Goal: Task Accomplishment & Management: Use online tool/utility

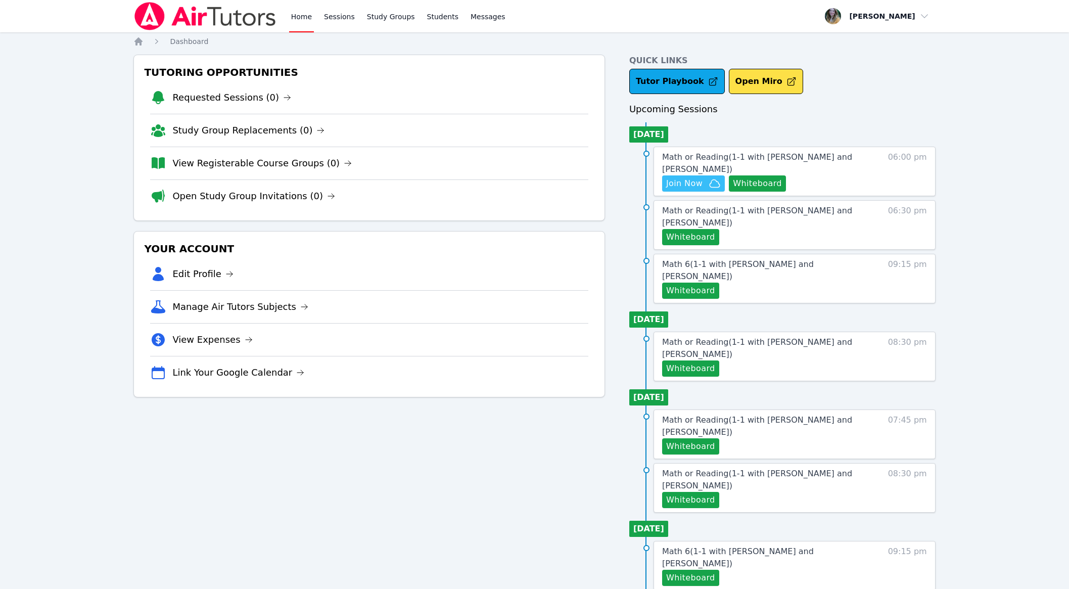
click at [689, 188] on span "Join Now" at bounding box center [684, 183] width 36 height 12
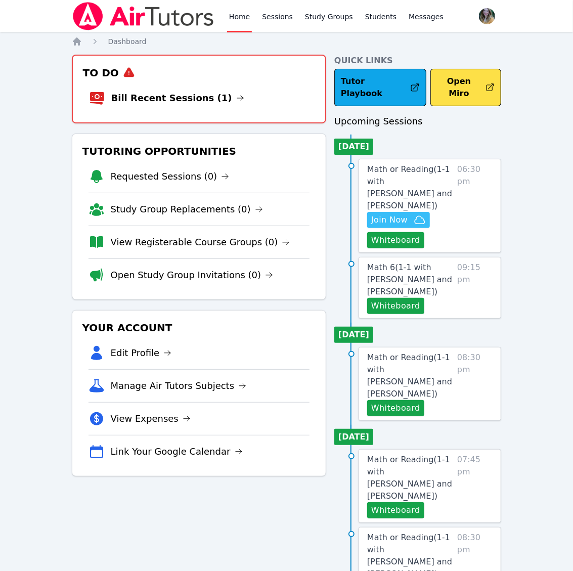
click at [405, 214] on span "Join Now" at bounding box center [389, 220] width 36 height 12
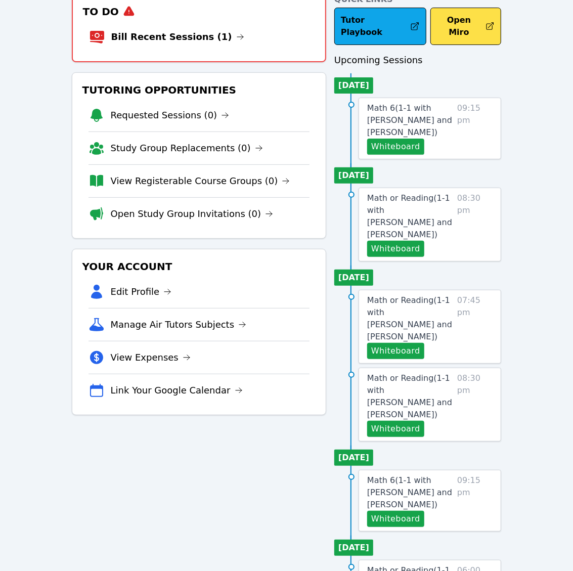
scroll to position [62, 0]
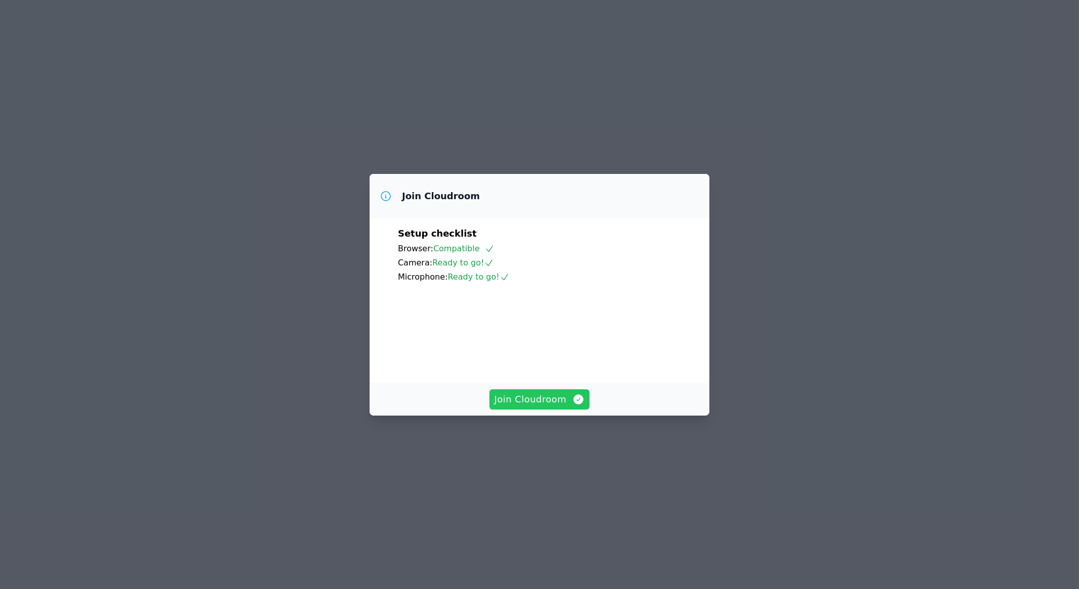
click at [548, 406] on span "Join Cloudroom" at bounding box center [539, 399] width 90 height 14
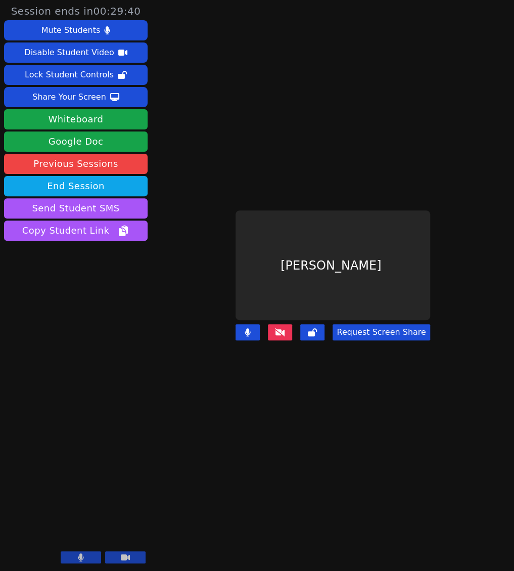
click at [284, 329] on button at bounding box center [280, 332] width 24 height 16
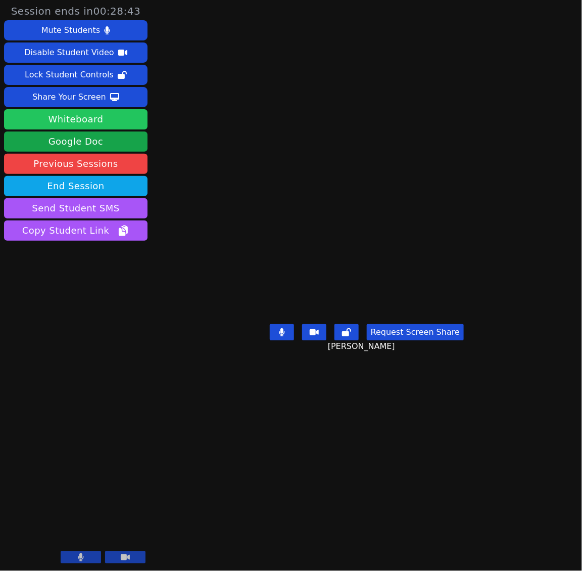
click at [107, 119] on button "Whiteboard" at bounding box center [76, 119] width 144 height 20
click at [410, 73] on main "Emely Friedman Request Screen Share Emely Friedman" at bounding box center [366, 285] width 273 height 571
click at [466, 19] on main "Emely Friedman Request Screen Share Emely Friedman" at bounding box center [366, 285] width 273 height 571
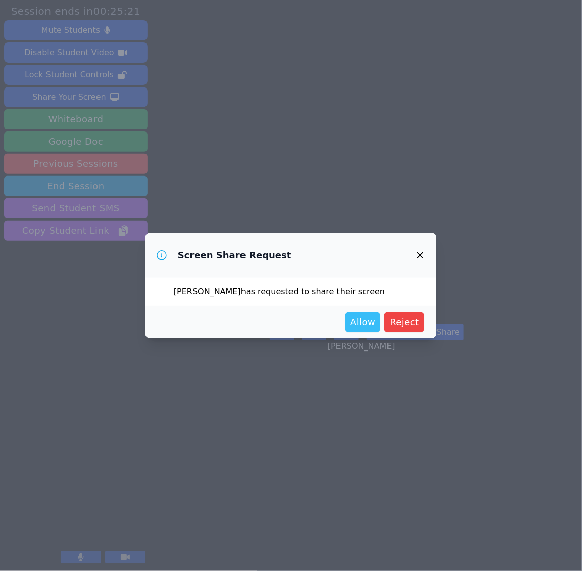
click at [369, 322] on span "Allow" at bounding box center [362, 322] width 25 height 14
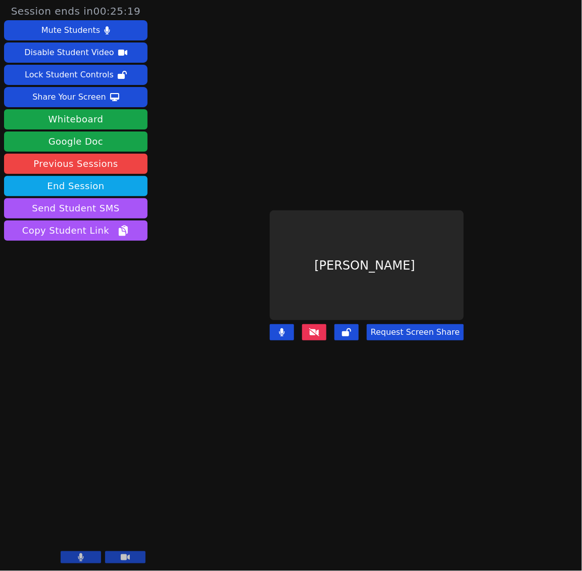
click at [313, 328] on icon at bounding box center [314, 332] width 10 height 8
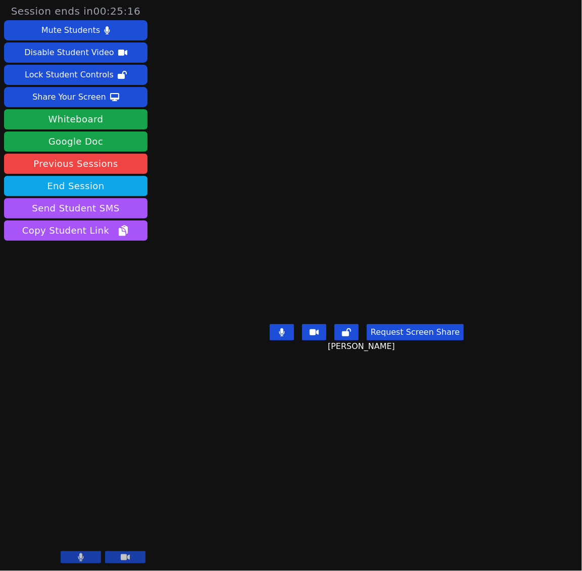
click at [411, 340] on button "Request Screen Share" at bounding box center [415, 332] width 97 height 16
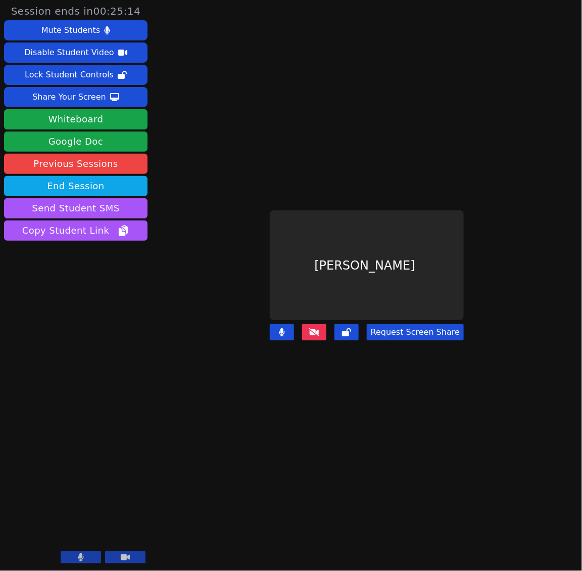
click at [399, 324] on button "Request Screen Share" at bounding box center [415, 332] width 97 height 16
click at [316, 328] on icon at bounding box center [314, 332] width 10 height 8
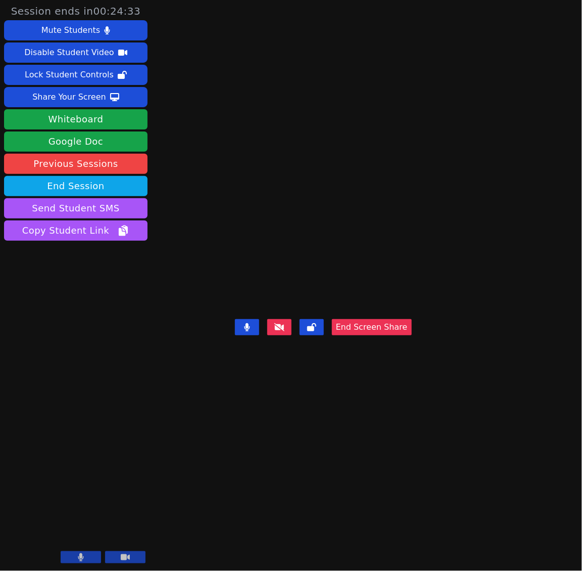
click at [399, 215] on video at bounding box center [324, 265] width 152 height 100
click at [283, 215] on video at bounding box center [324, 265] width 152 height 100
click at [412, 335] on button "End Screen Share" at bounding box center [372, 327] width 80 height 16
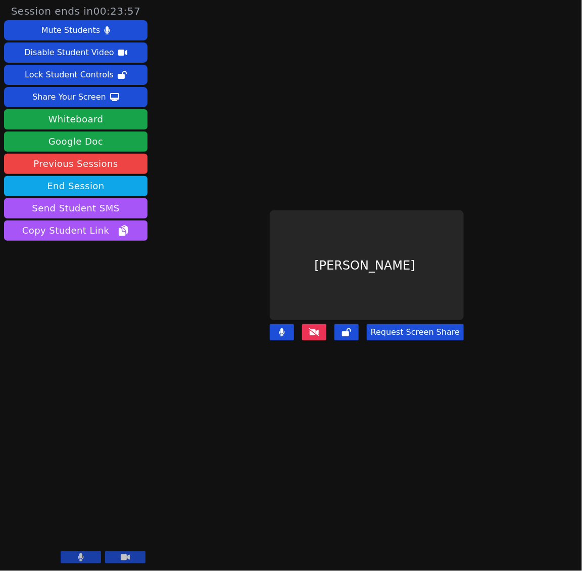
click at [324, 331] on button at bounding box center [314, 332] width 24 height 16
click at [314, 328] on icon at bounding box center [314, 332] width 10 height 8
click at [308, 329] on button at bounding box center [314, 332] width 24 height 16
click at [338, 279] on div "Emely Friedman" at bounding box center [367, 264] width 194 height 109
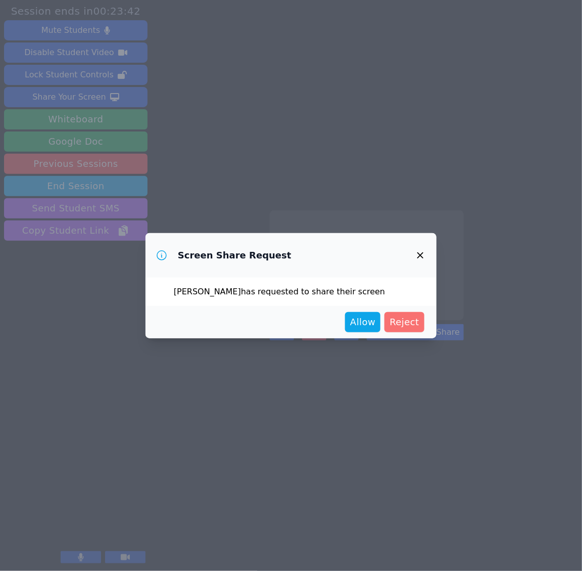
click at [403, 317] on span "Reject" at bounding box center [405, 322] width 30 height 14
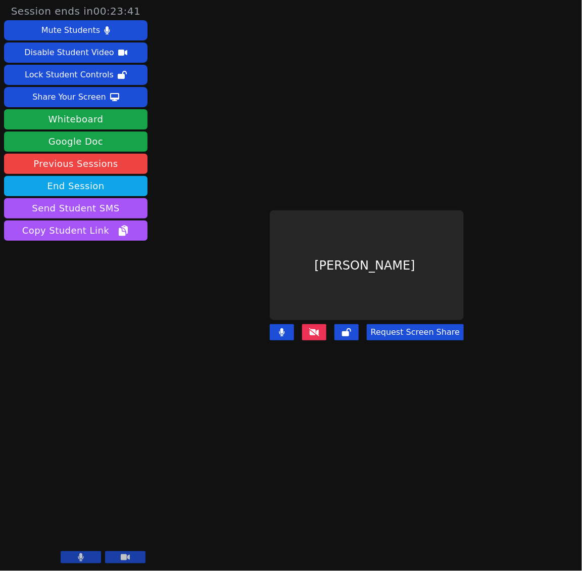
click at [322, 324] on button at bounding box center [314, 332] width 24 height 16
click at [317, 328] on icon at bounding box center [314, 332] width 10 height 8
click at [312, 328] on icon at bounding box center [314, 332] width 10 height 8
click at [311, 328] on icon at bounding box center [314, 332] width 10 height 8
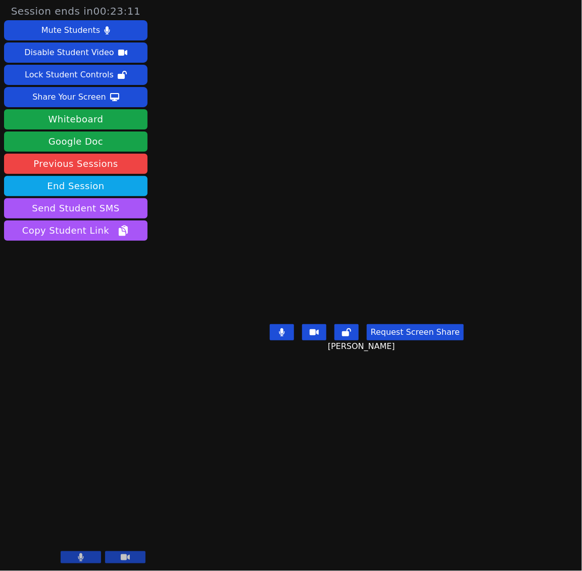
click at [358, 473] on main "Emely Friedman Request Screen Share Emely Friedman" at bounding box center [366, 285] width 273 height 571
click at [400, 509] on main "Emely Friedman Request Screen Share Emely Friedman" at bounding box center [366, 285] width 273 height 571
click at [251, 102] on main "Emely Friedman Request Screen Share Emely Friedman" at bounding box center [366, 285] width 273 height 571
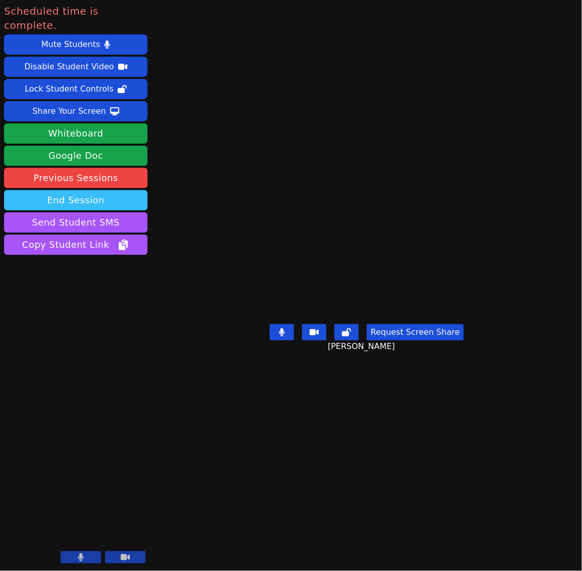
click at [45, 190] on button "End Session" at bounding box center [76, 200] width 144 height 20
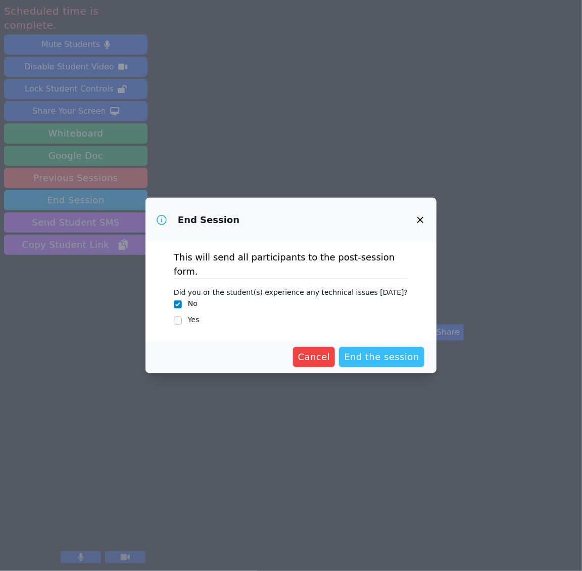
click at [389, 350] on span "End the session" at bounding box center [381, 357] width 75 height 14
click at [328, 303] on ul "No Yes" at bounding box center [291, 312] width 235 height 28
click at [419, 226] on icon "button" at bounding box center [420, 220] width 12 height 12
click at [351, 350] on span "End the session Loading..." at bounding box center [373, 357] width 91 height 14
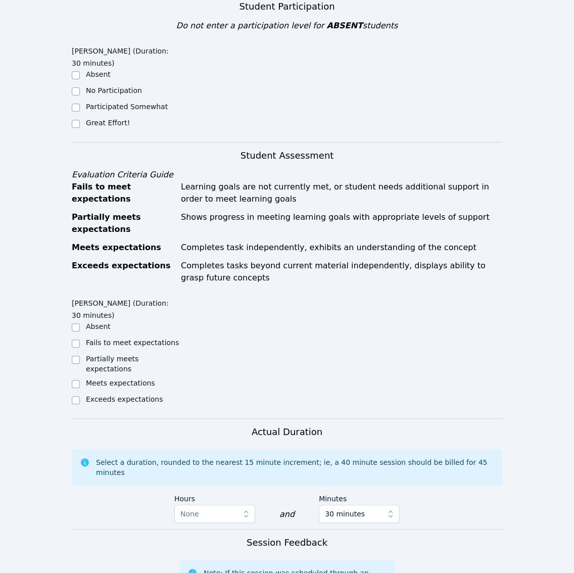
scroll to position [309, 0]
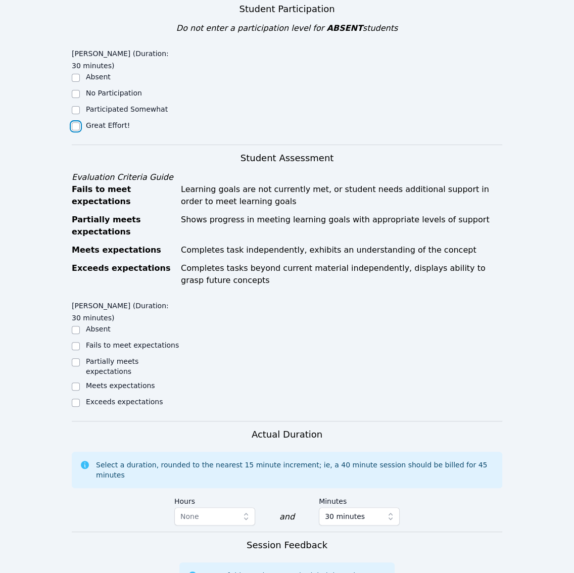
click at [78, 122] on input "Great Effort!" at bounding box center [76, 126] width 8 height 8
checkbox input "true"
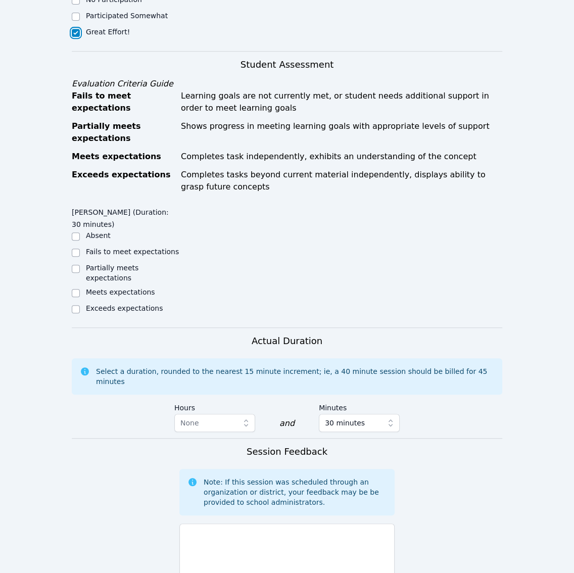
scroll to position [404, 0]
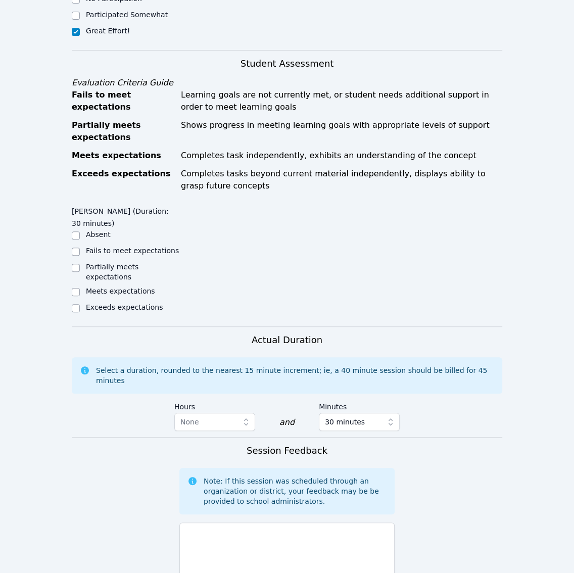
click at [105, 287] on label "Meets expectations" at bounding box center [120, 291] width 69 height 8
click at [80, 288] on input "Meets expectations" at bounding box center [76, 292] width 8 height 8
checkbox input "true"
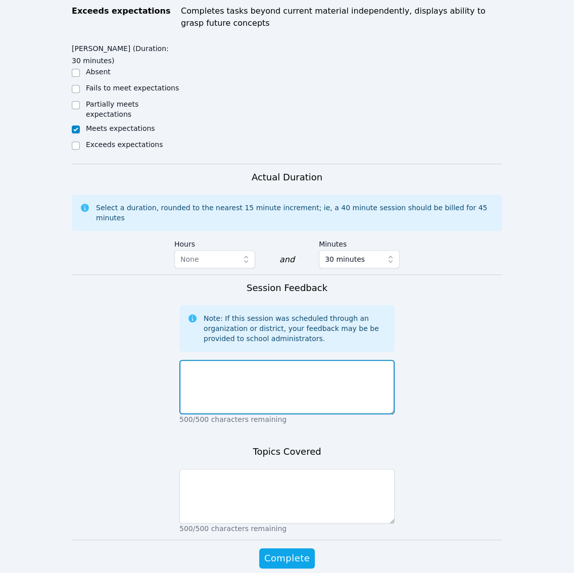
click at [235, 360] on textarea at bounding box center [286, 387] width 215 height 55
type textarea "I"
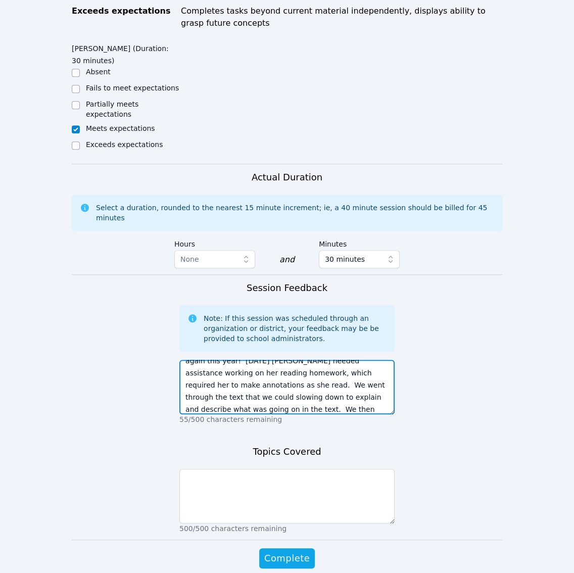
scroll to position [48, 0]
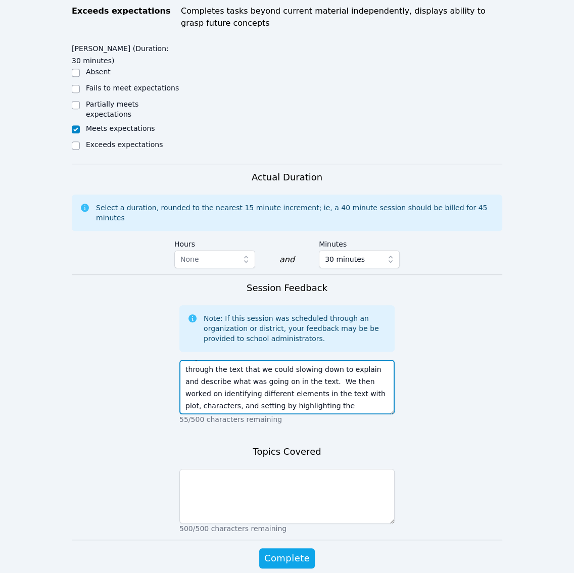
type textarea "I am thrilled to be able to work with Emely again this year! Today Emely needed…"
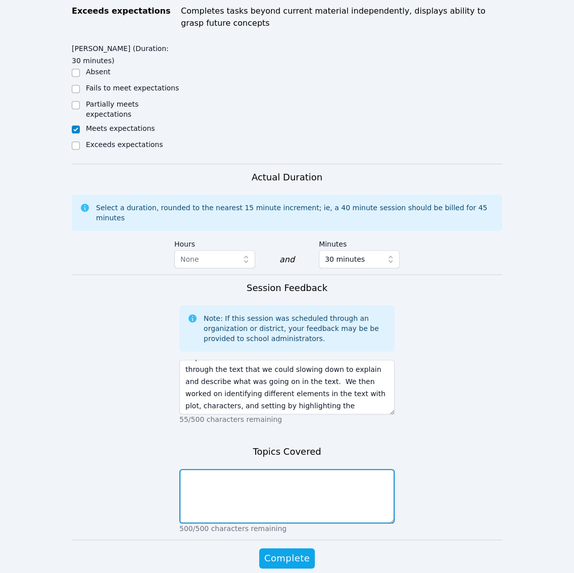
click at [296, 469] on textarea at bounding box center [286, 496] width 215 height 55
type textarea "Annotations, reading comprehension, plot, setting, and characters"
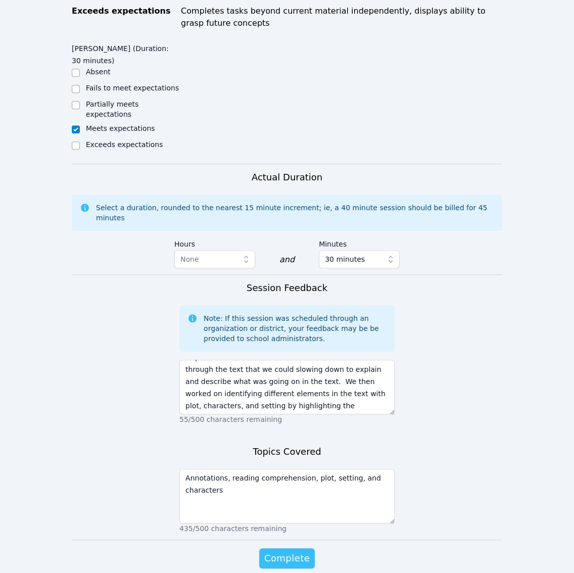
click at [296, 551] on span "Complete" at bounding box center [286, 558] width 45 height 14
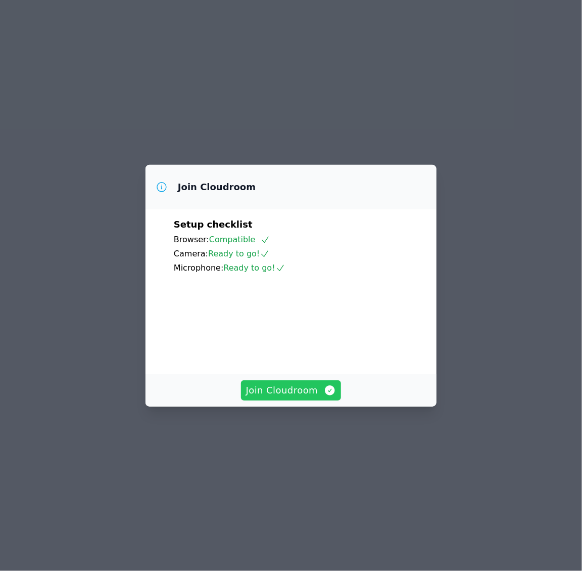
click at [318, 400] on button "Join Cloudroom" at bounding box center [291, 390] width 101 height 20
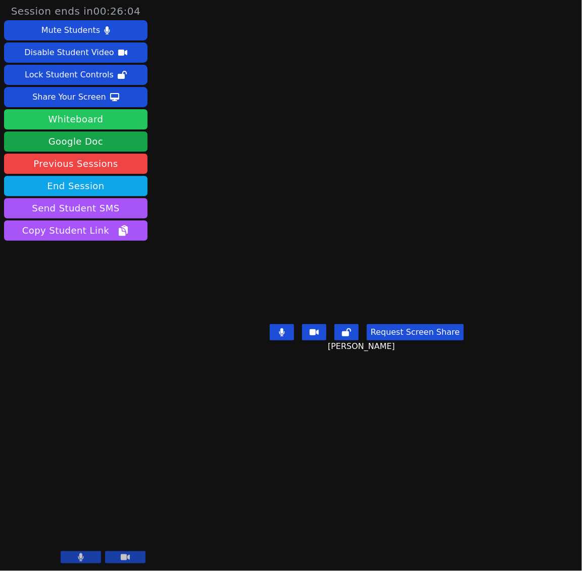
click at [89, 125] on button "Whiteboard" at bounding box center [76, 119] width 144 height 20
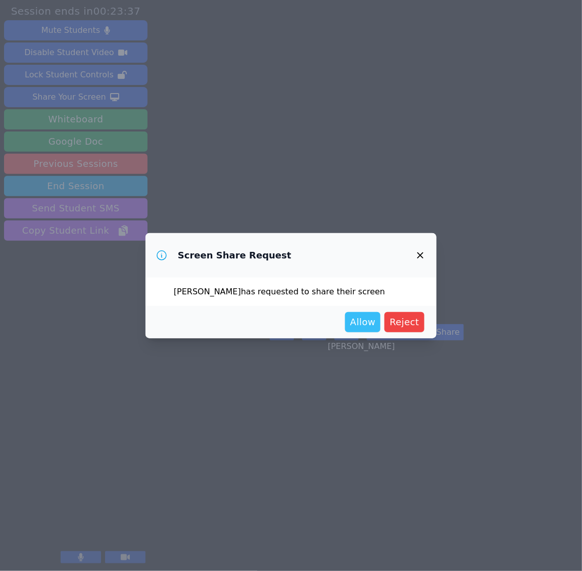
click at [371, 328] on span "Allow" at bounding box center [362, 322] width 25 height 14
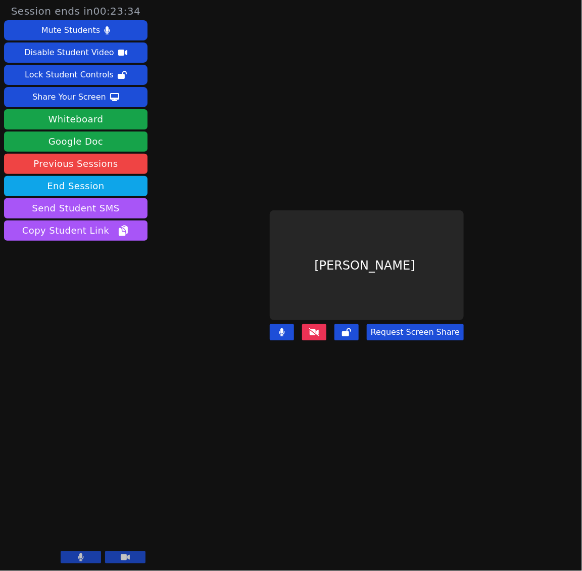
click at [322, 324] on button at bounding box center [314, 332] width 24 height 16
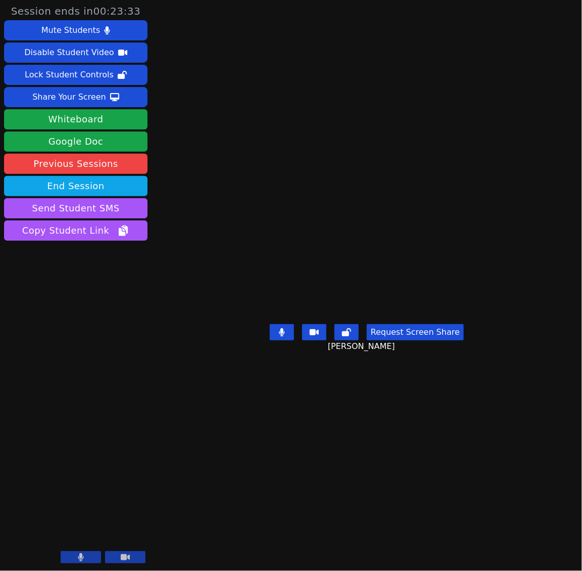
click at [408, 340] on button "Request Screen Share" at bounding box center [415, 332] width 97 height 16
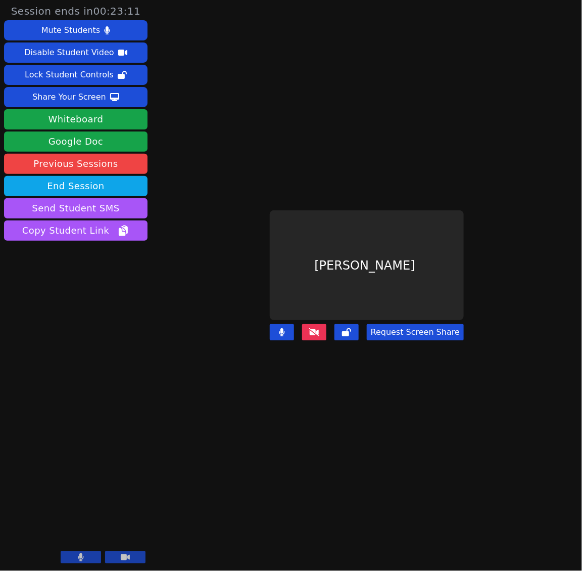
click at [397, 325] on button "Request Screen Share" at bounding box center [415, 332] width 97 height 16
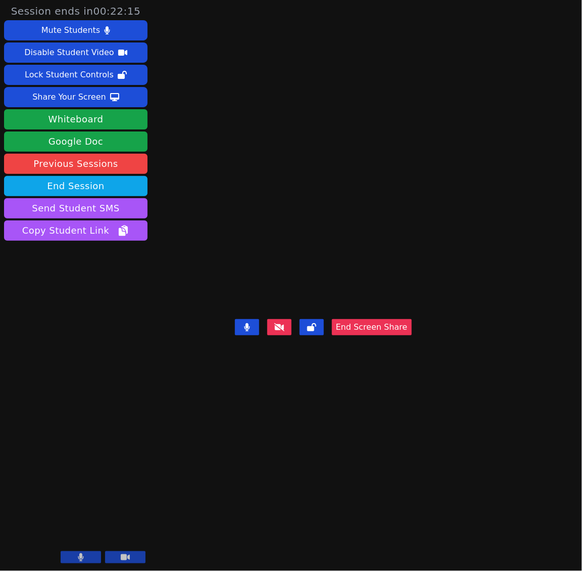
click at [392, 484] on div "Lior Friedman End Screen Share" at bounding box center [323, 285] width 177 height 571
click at [412, 537] on div "Lior Friedman End Screen Share" at bounding box center [323, 285] width 177 height 571
click at [412, 500] on div "Lior Friedman End Screen Share" at bounding box center [323, 285] width 177 height 571
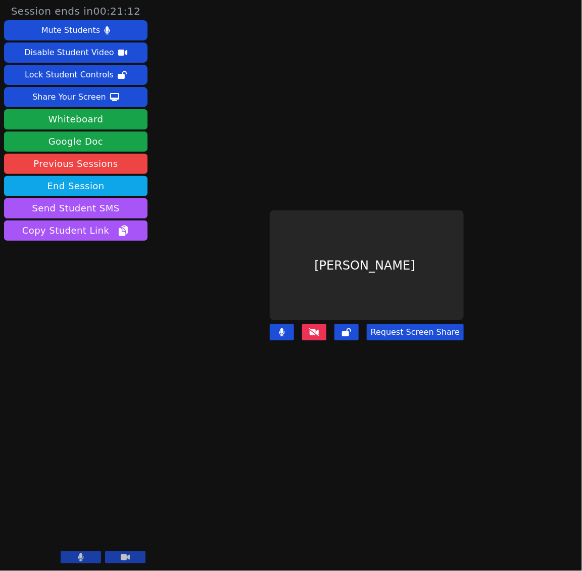
click at [316, 328] on icon at bounding box center [314, 332] width 10 height 8
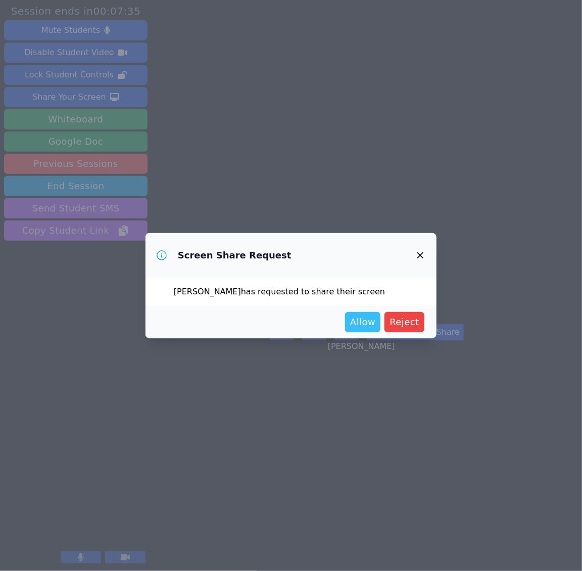
click at [367, 322] on span "Allow" at bounding box center [362, 322] width 25 height 14
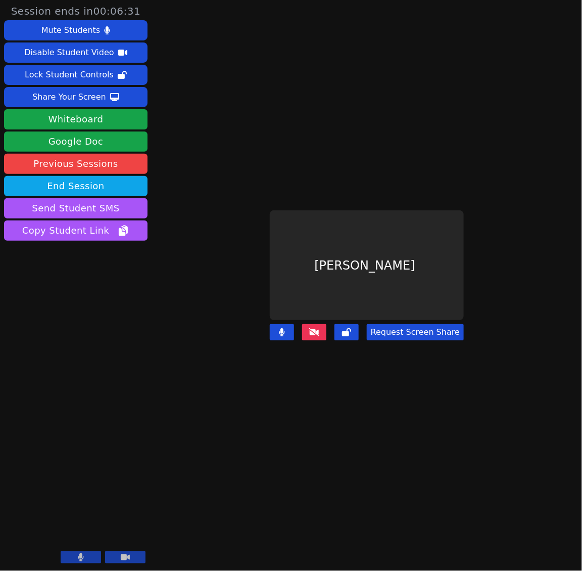
click at [313, 329] on button at bounding box center [314, 332] width 24 height 16
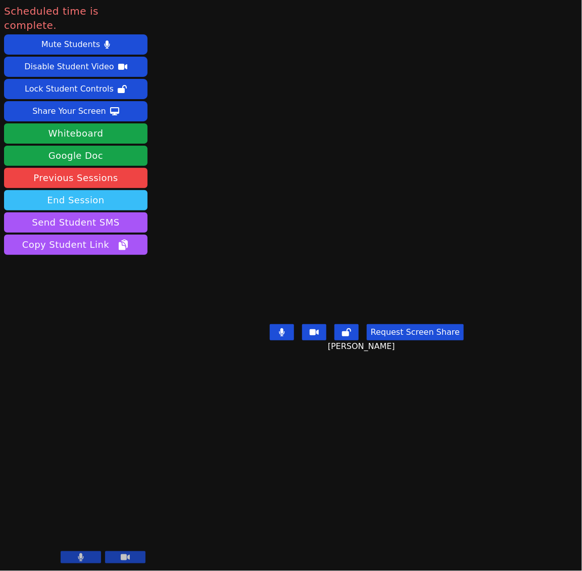
click at [114, 190] on button "End Session" at bounding box center [76, 200] width 144 height 20
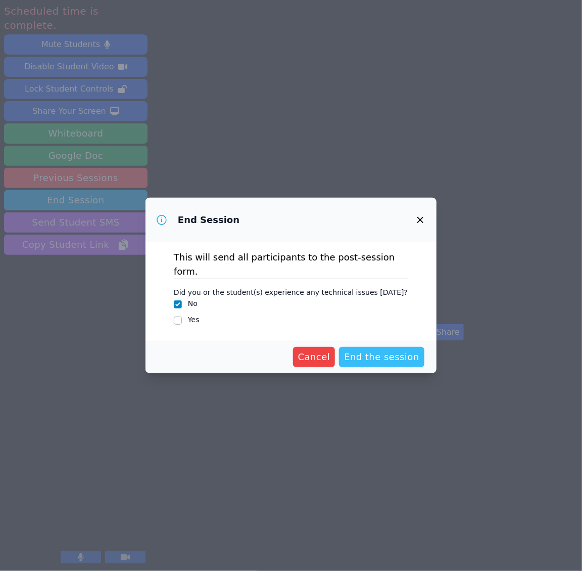
click at [370, 350] on span "End the session" at bounding box center [381, 357] width 75 height 14
click at [252, 160] on div "End Session This will send all participants to the post-session form. Did you o…" at bounding box center [291, 285] width 582 height 571
click at [380, 354] on span "End the session Loading..." at bounding box center [373, 357] width 91 height 14
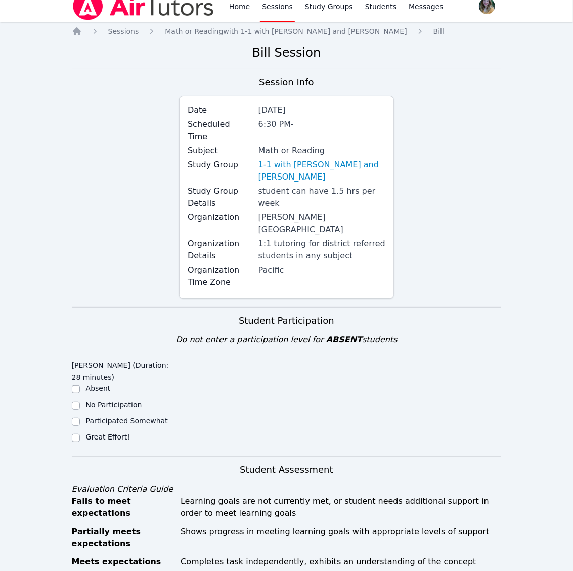
scroll to position [11, 0]
click at [97, 432] on label "Great Effort!" at bounding box center [108, 436] width 44 height 8
click at [80, 433] on input "Great Effort!" at bounding box center [76, 437] width 8 height 8
checkbox input "true"
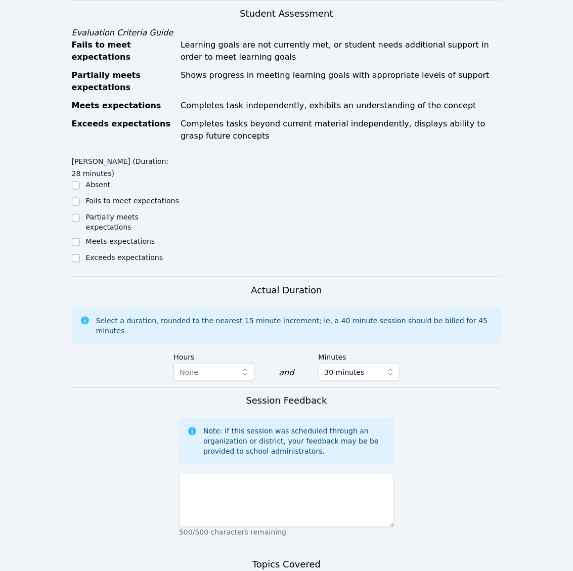
scroll to position [476, 0]
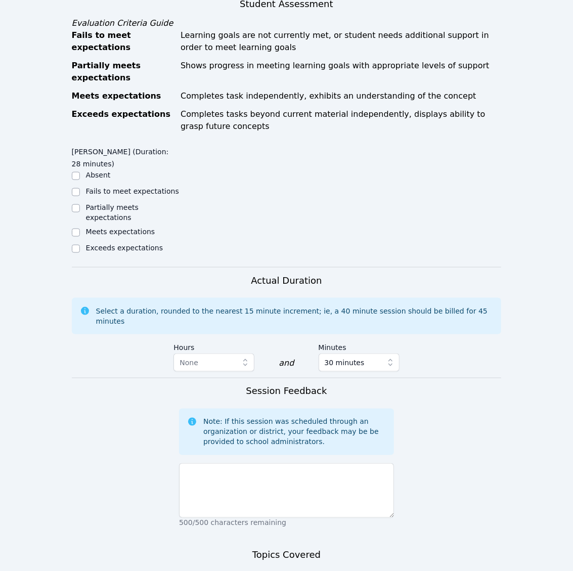
click at [110, 227] on label "Meets expectations" at bounding box center [120, 231] width 69 height 8
click at [80, 228] on input "Meets expectations" at bounding box center [76, 232] width 8 height 8
checkbox input "true"
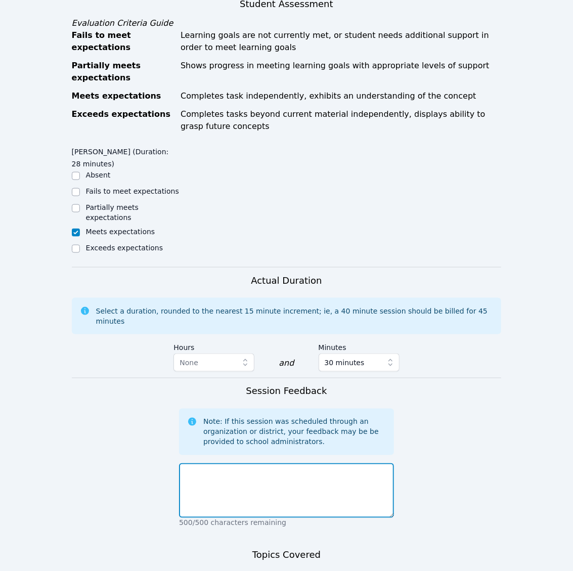
click at [295, 463] on textarea at bounding box center [286, 490] width 215 height 55
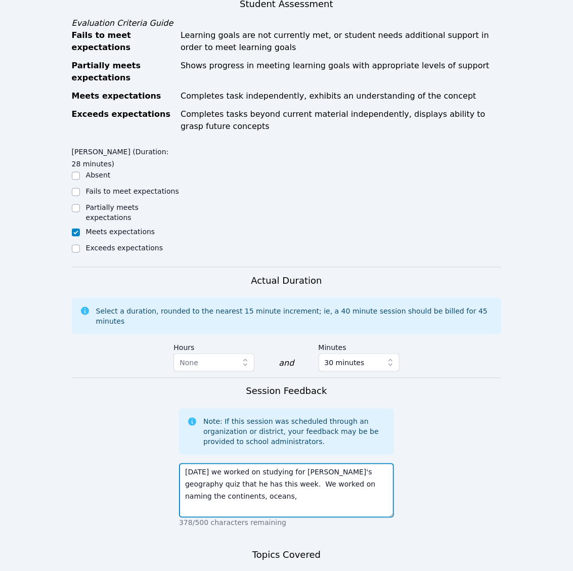
click at [387, 463] on textarea "Today we worked on studying for Lior's geography quiz that he has this week. We…" at bounding box center [286, 490] width 215 height 55
type textarea "Today we worked on studying for Lior's geography quiz that he has this week. We…"
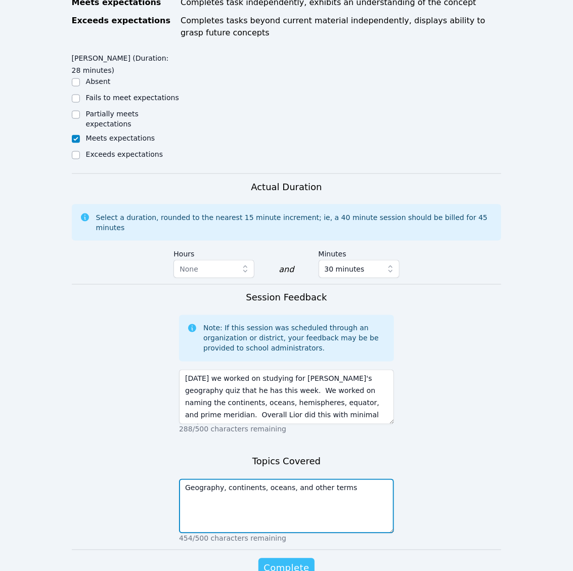
type textarea "Geography, continents, oceans, and other terms"
click at [298, 561] on span "Complete" at bounding box center [285, 568] width 45 height 14
